Goal: Check status: Check status

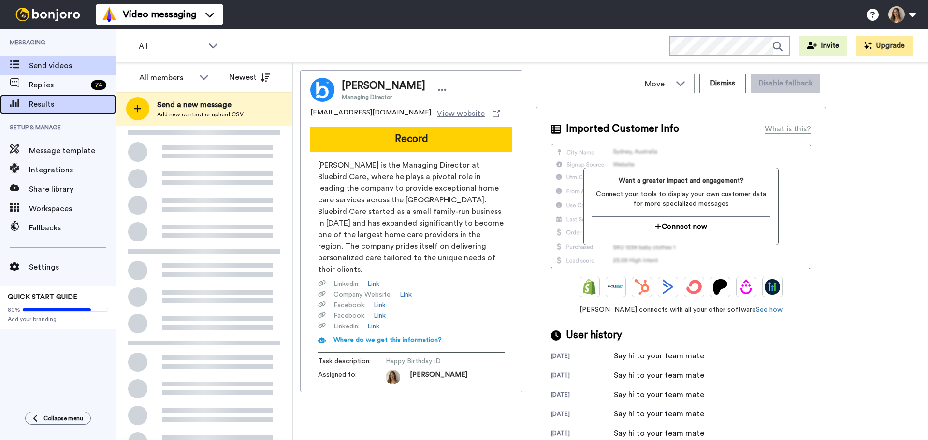
click at [66, 111] on div "Results" at bounding box center [58, 104] width 116 height 19
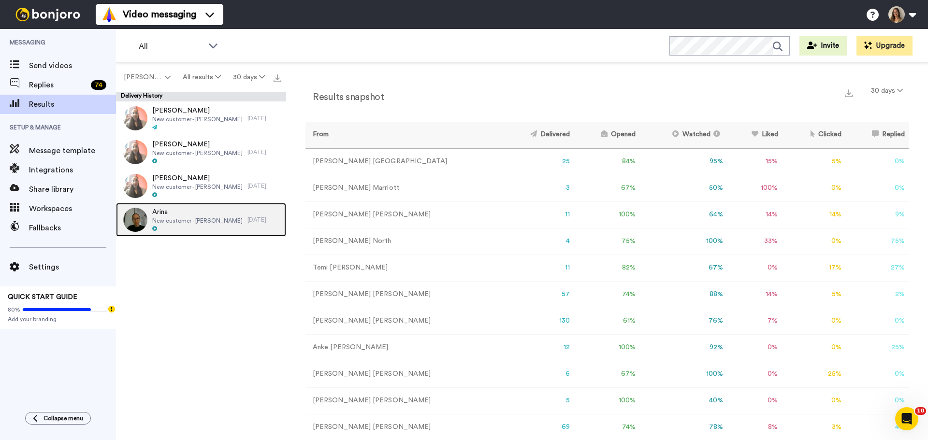
click at [200, 221] on span "New customer - Carole Woolley" at bounding box center [197, 221] width 90 height 8
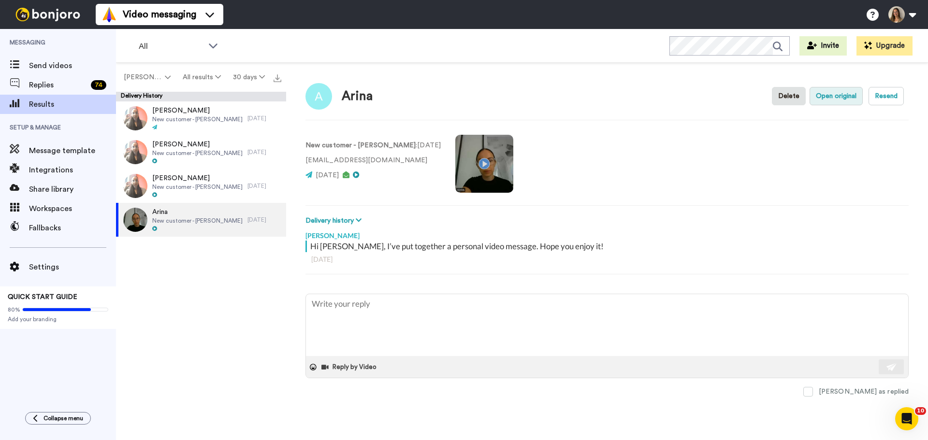
click at [828, 94] on button "Open original" at bounding box center [836, 96] width 53 height 18
type textarea "x"
